Goal: Task Accomplishment & Management: Use online tool/utility

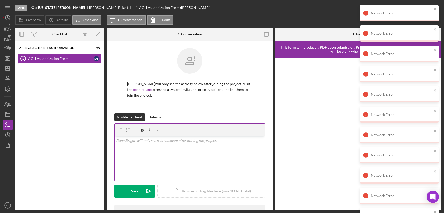
scroll to position [82, 0]
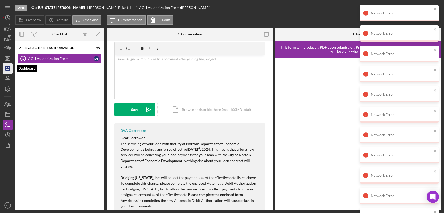
click at [10, 69] on polygon "button" at bounding box center [8, 69] width 4 height 4
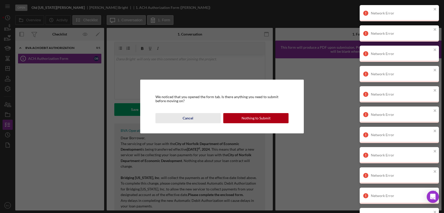
click at [187, 117] on div "Cancel" at bounding box center [188, 118] width 11 height 10
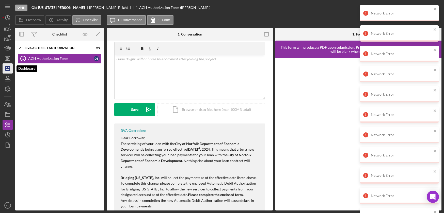
click at [10, 68] on polygon "button" at bounding box center [8, 69] width 4 height 4
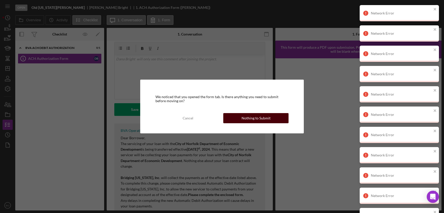
click at [264, 116] on div "Nothing to Submit" at bounding box center [255, 118] width 29 height 10
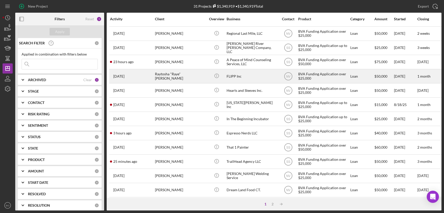
scroll to position [190, 0]
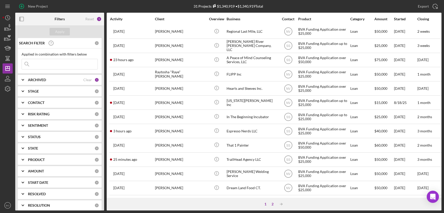
click at [271, 204] on div "2" at bounding box center [272, 204] width 7 height 4
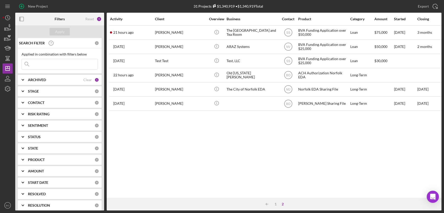
scroll to position [0, 0]
click at [5, 18] on icon "Icon/History" at bounding box center [7, 17] width 13 height 13
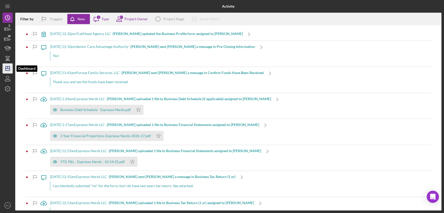
click at [6, 70] on icon "Icon/Dashboard" at bounding box center [7, 68] width 13 height 13
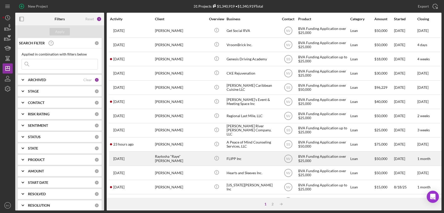
scroll to position [190, 0]
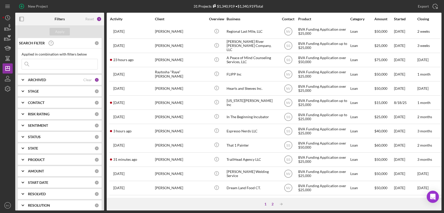
click at [275, 206] on div "2" at bounding box center [272, 204] width 7 height 4
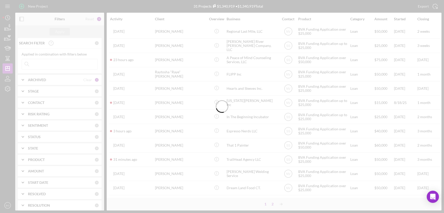
scroll to position [0, 0]
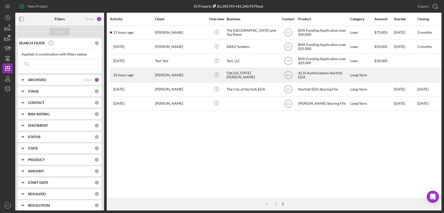
click at [206, 76] on td "[PERSON_NAME]" at bounding box center [181, 75] width 52 height 14
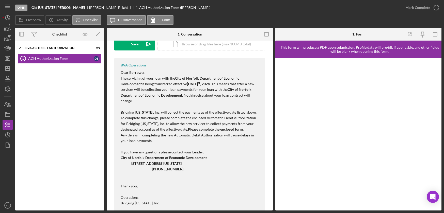
scroll to position [159, 0]
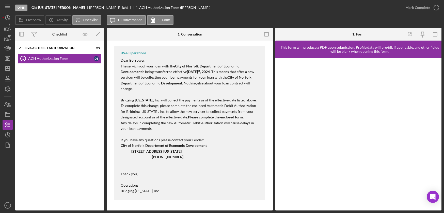
click at [89, 8] on div "[PERSON_NAME]" at bounding box center [110, 8] width 43 height 4
click at [58, 8] on b "Old [US_STATE][PERSON_NAME]" at bounding box center [57, 8] width 53 height 4
click at [8, 116] on icon "button" at bounding box center [7, 114] width 13 height 13
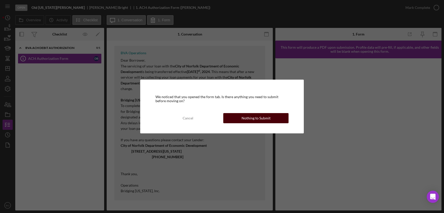
click at [270, 120] on button "Nothing to Submit" at bounding box center [255, 118] width 65 height 10
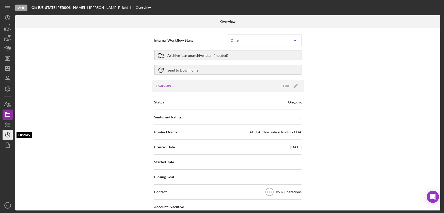
click at [6, 135] on icon "Icon/History" at bounding box center [7, 135] width 13 height 13
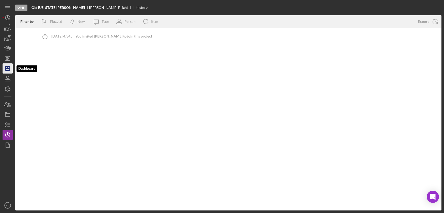
click at [11, 70] on icon "Icon/Dashboard" at bounding box center [7, 68] width 13 height 13
